Goal: Task Accomplishment & Management: Use online tool/utility

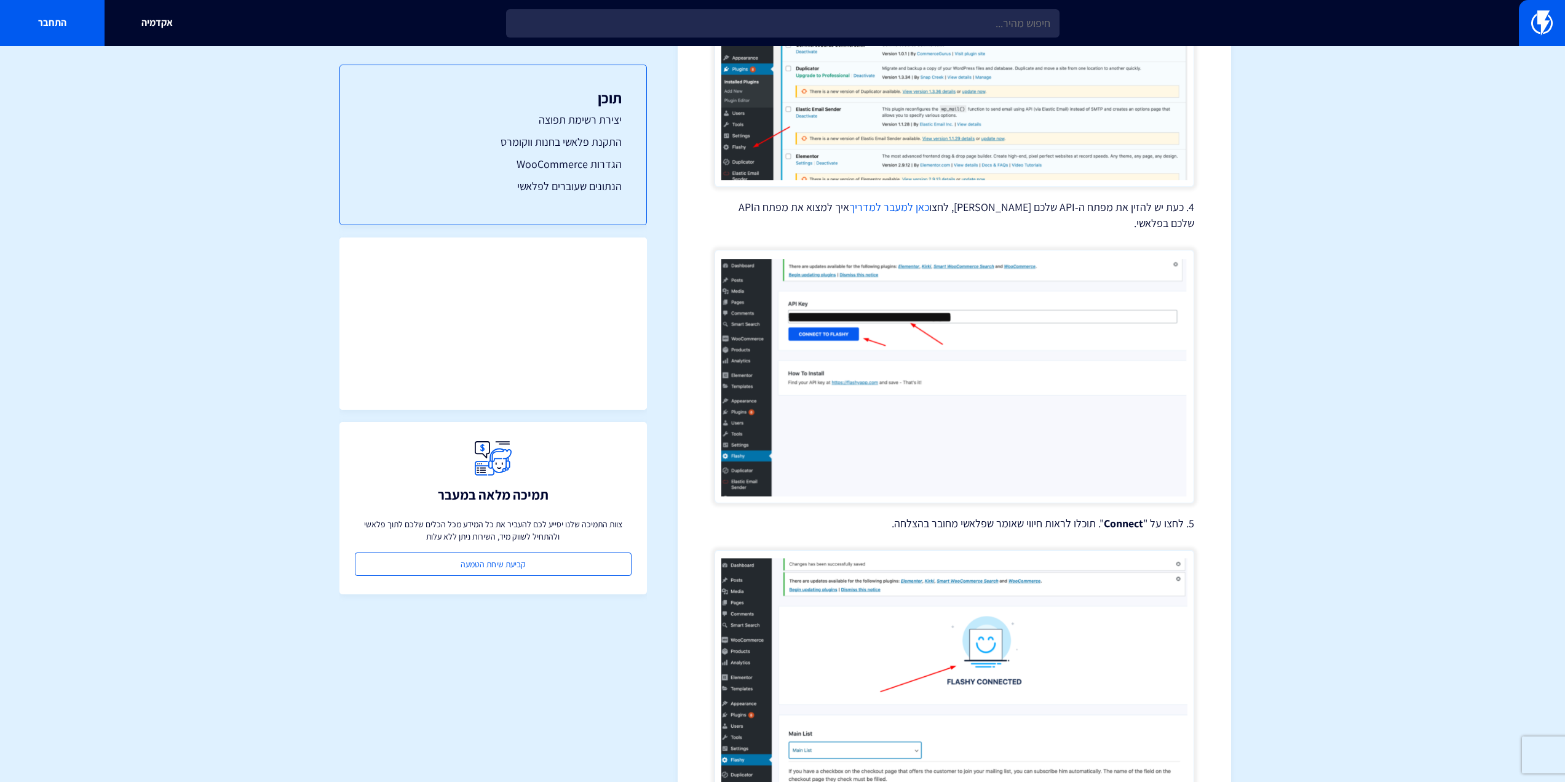
scroll to position [1235, 0]
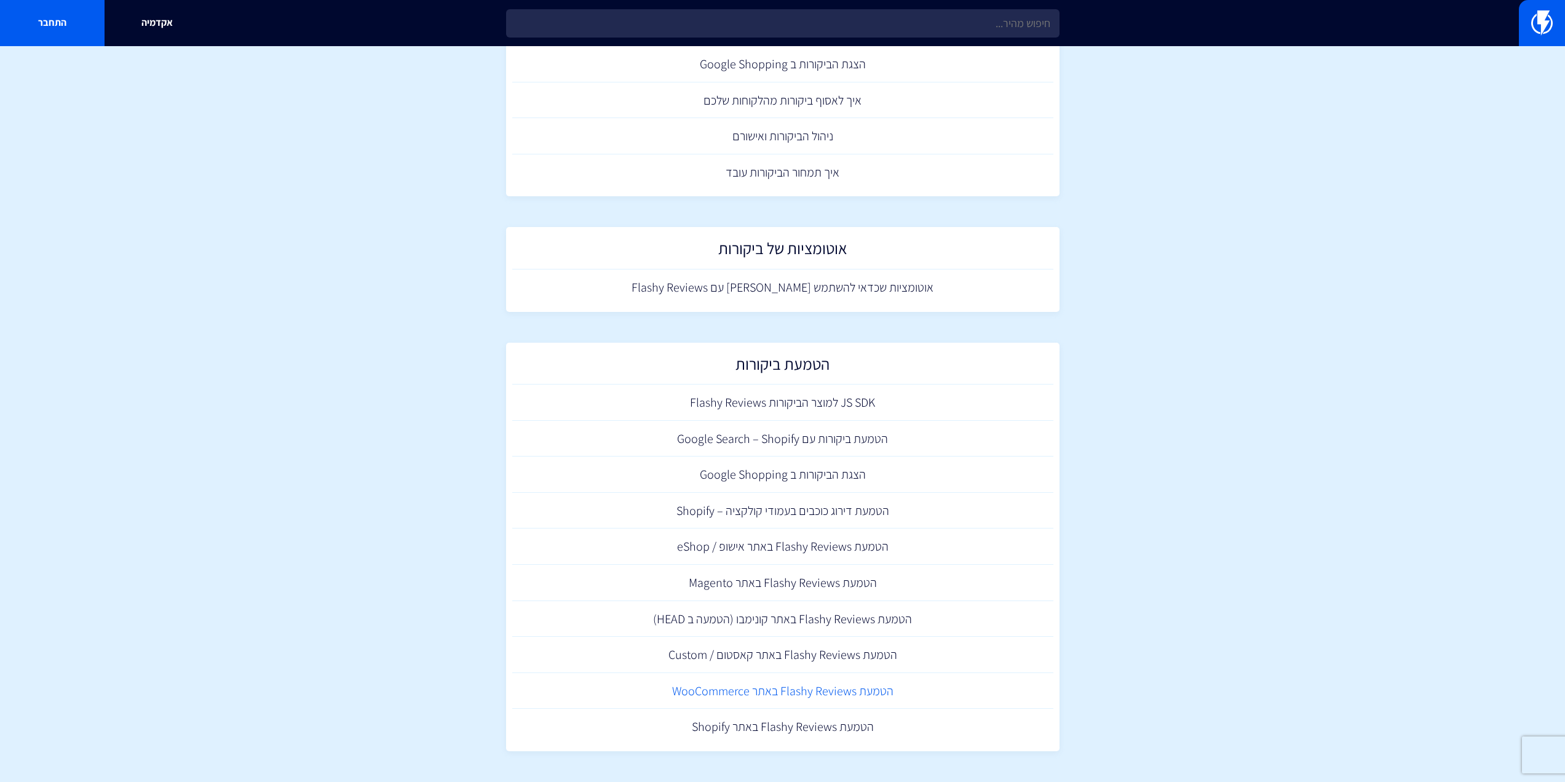
click at [790, 684] on link "הטמעת Flashy Reviews באתר WooCommerce" at bounding box center [782, 691] width 541 height 36
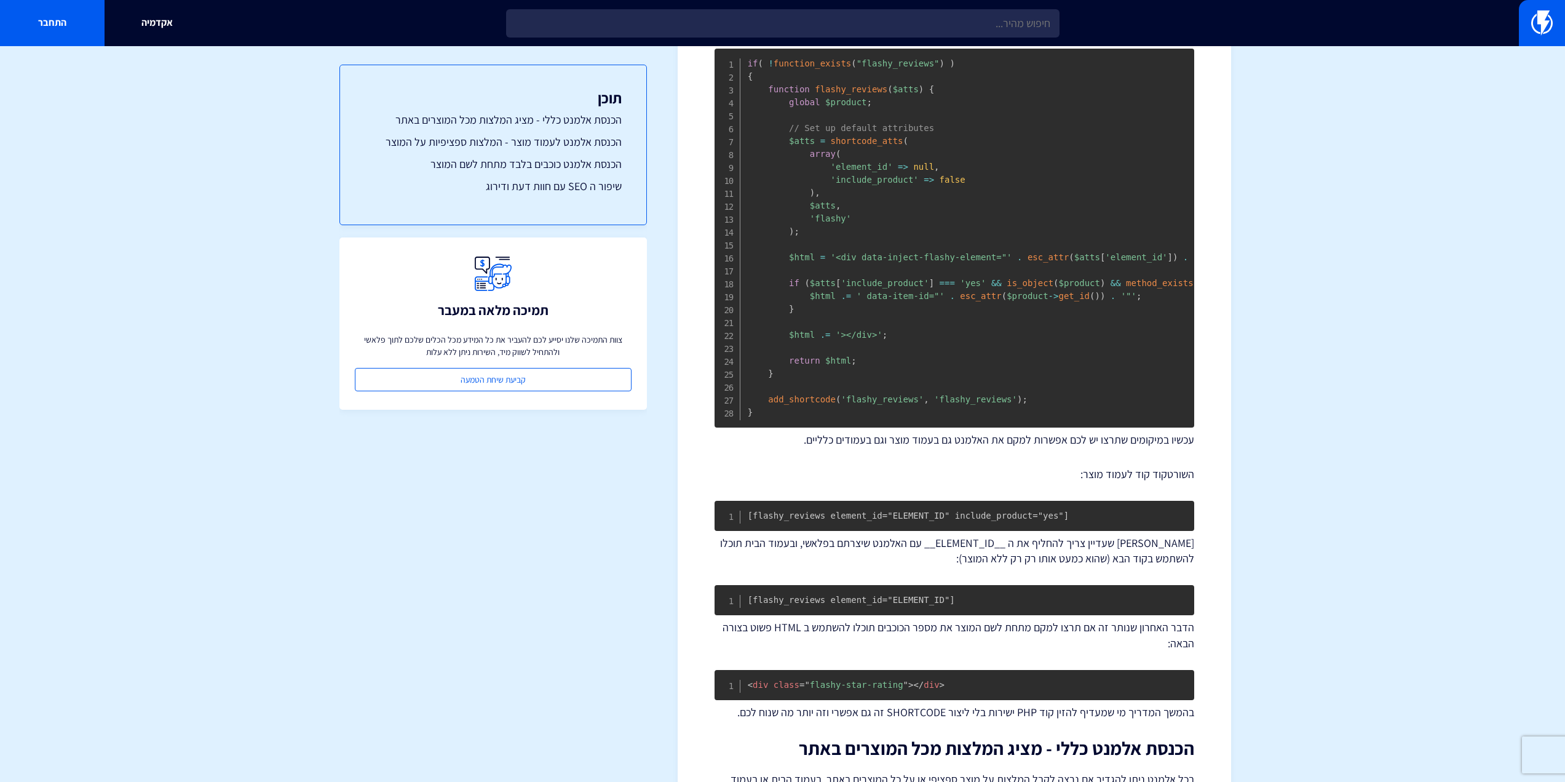
scroll to position [615, 0]
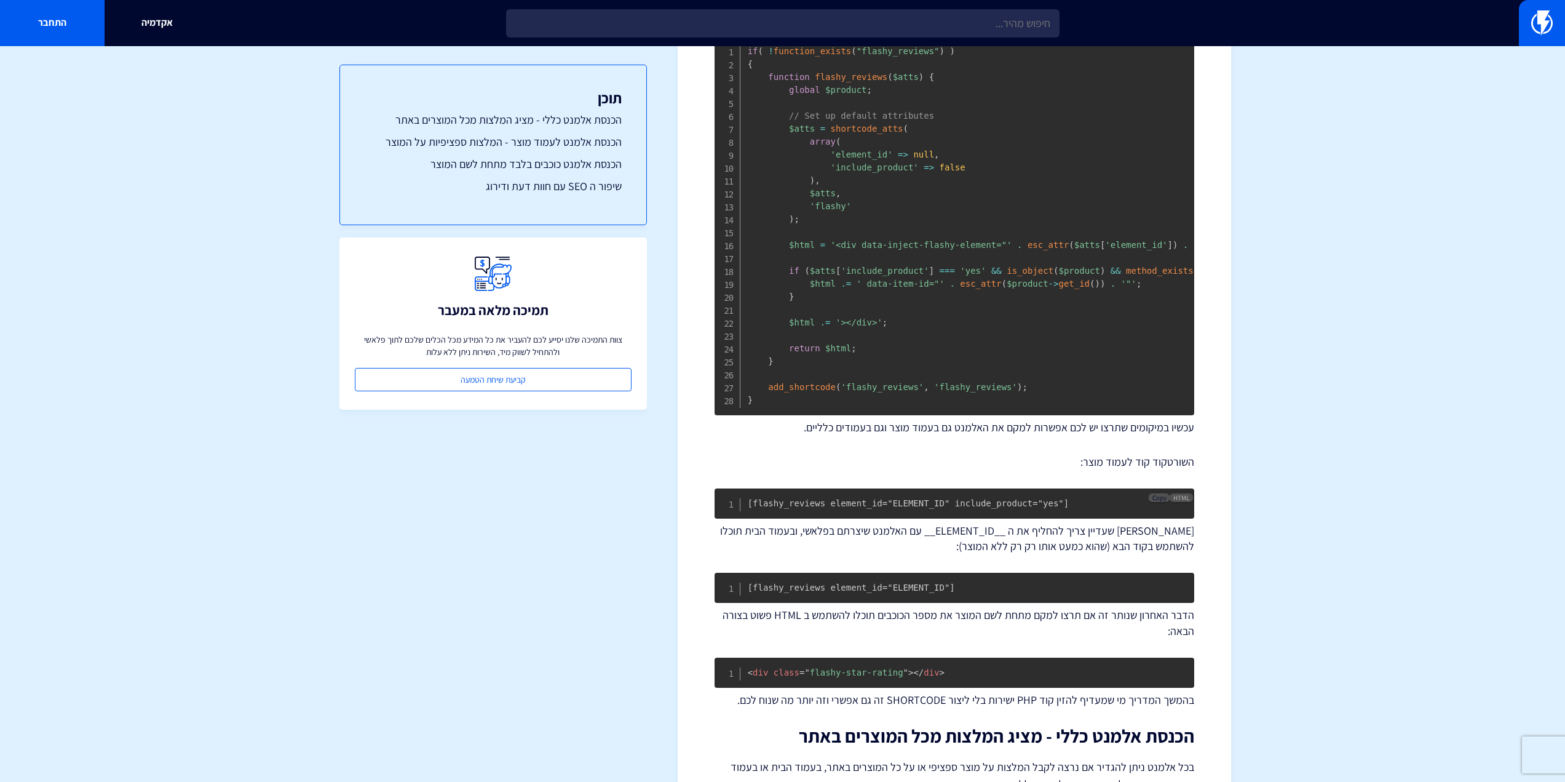
click at [1161, 502] on span "Copy" at bounding box center [1159, 497] width 14 height 9
